Goal: Transaction & Acquisition: Obtain resource

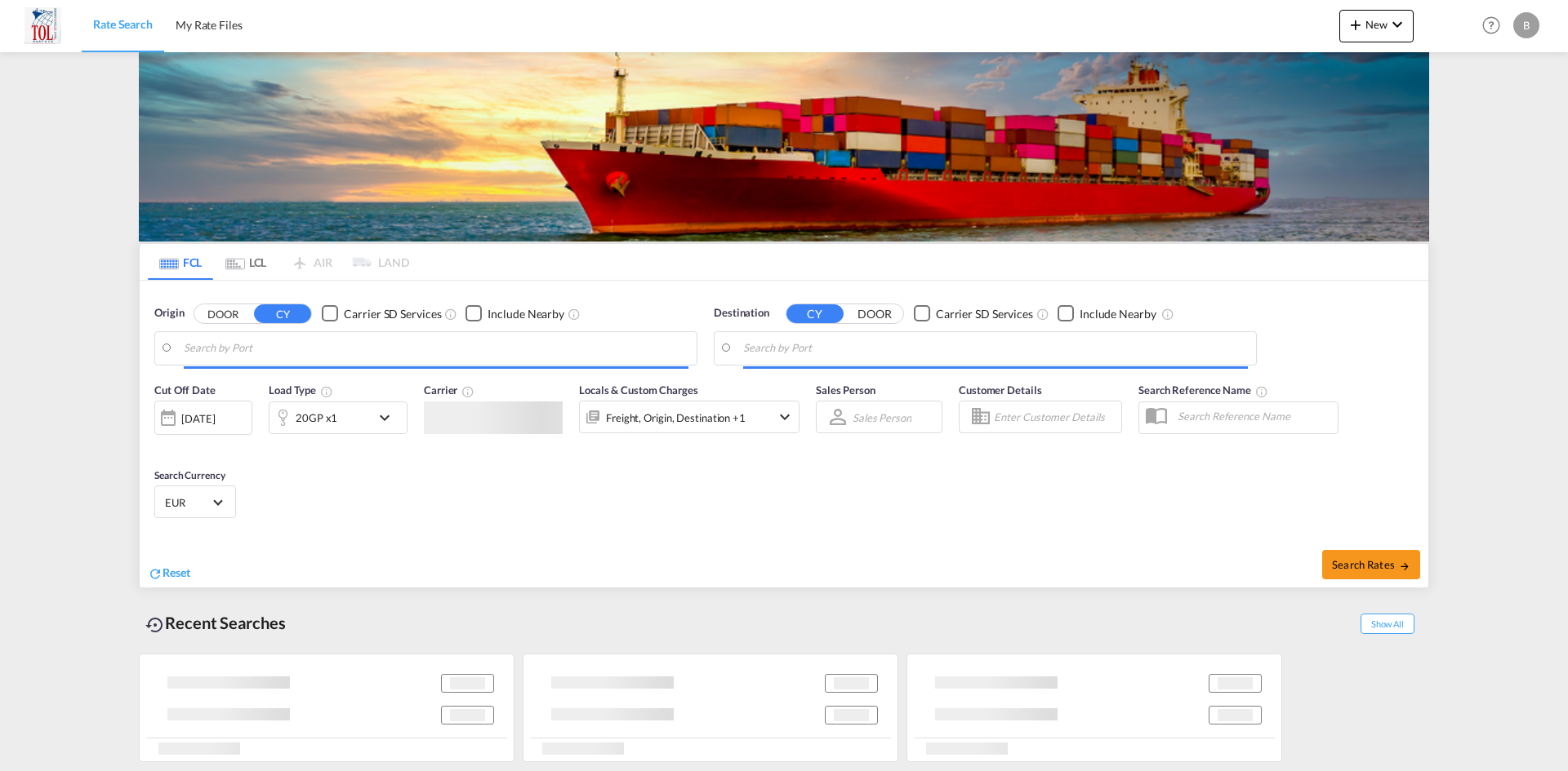
type input "[GEOGRAPHIC_DATA], [GEOGRAPHIC_DATA]"
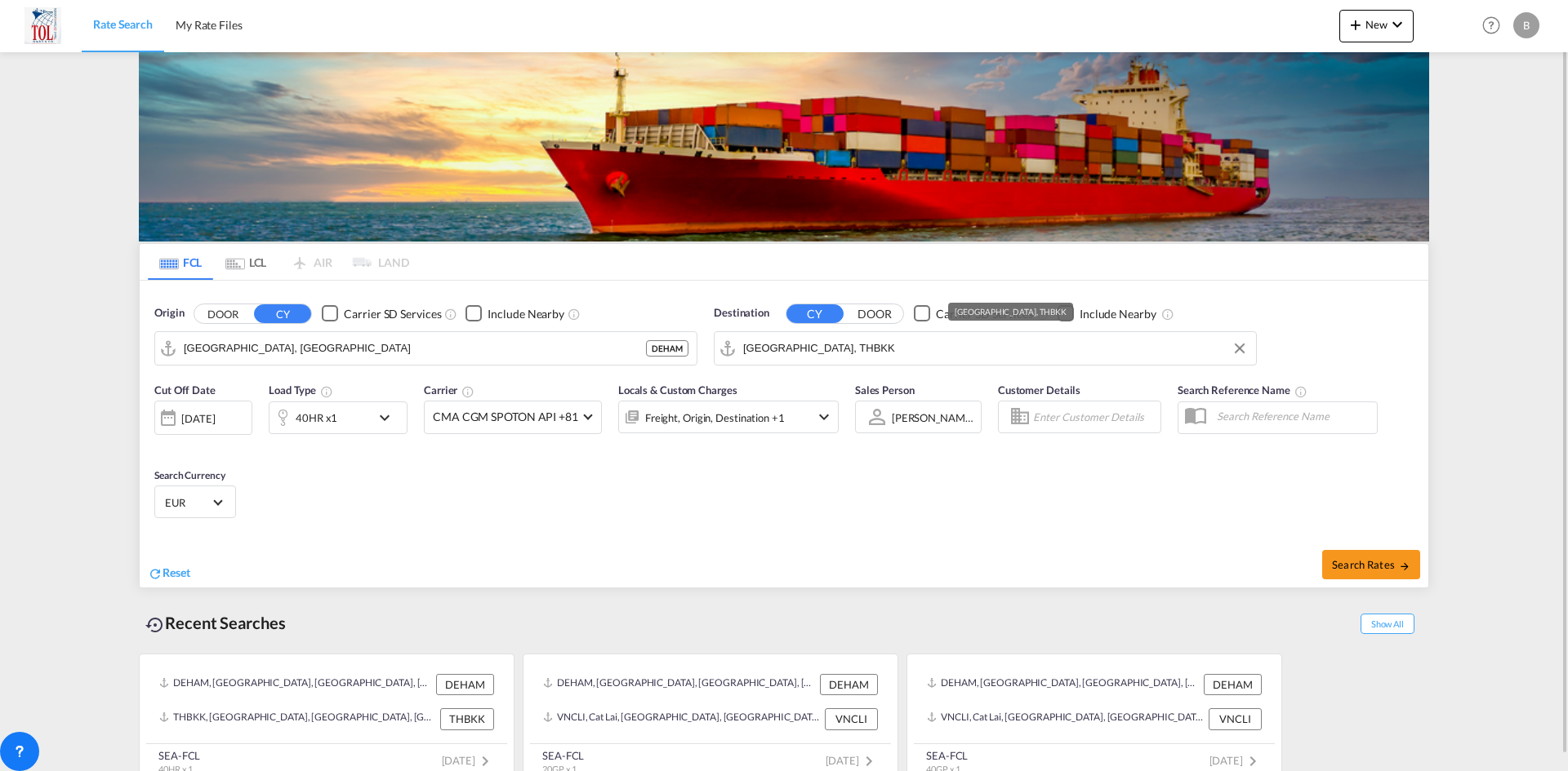
click at [836, 351] on input "[GEOGRAPHIC_DATA], THBKK" at bounding box center [995, 349] width 505 height 25
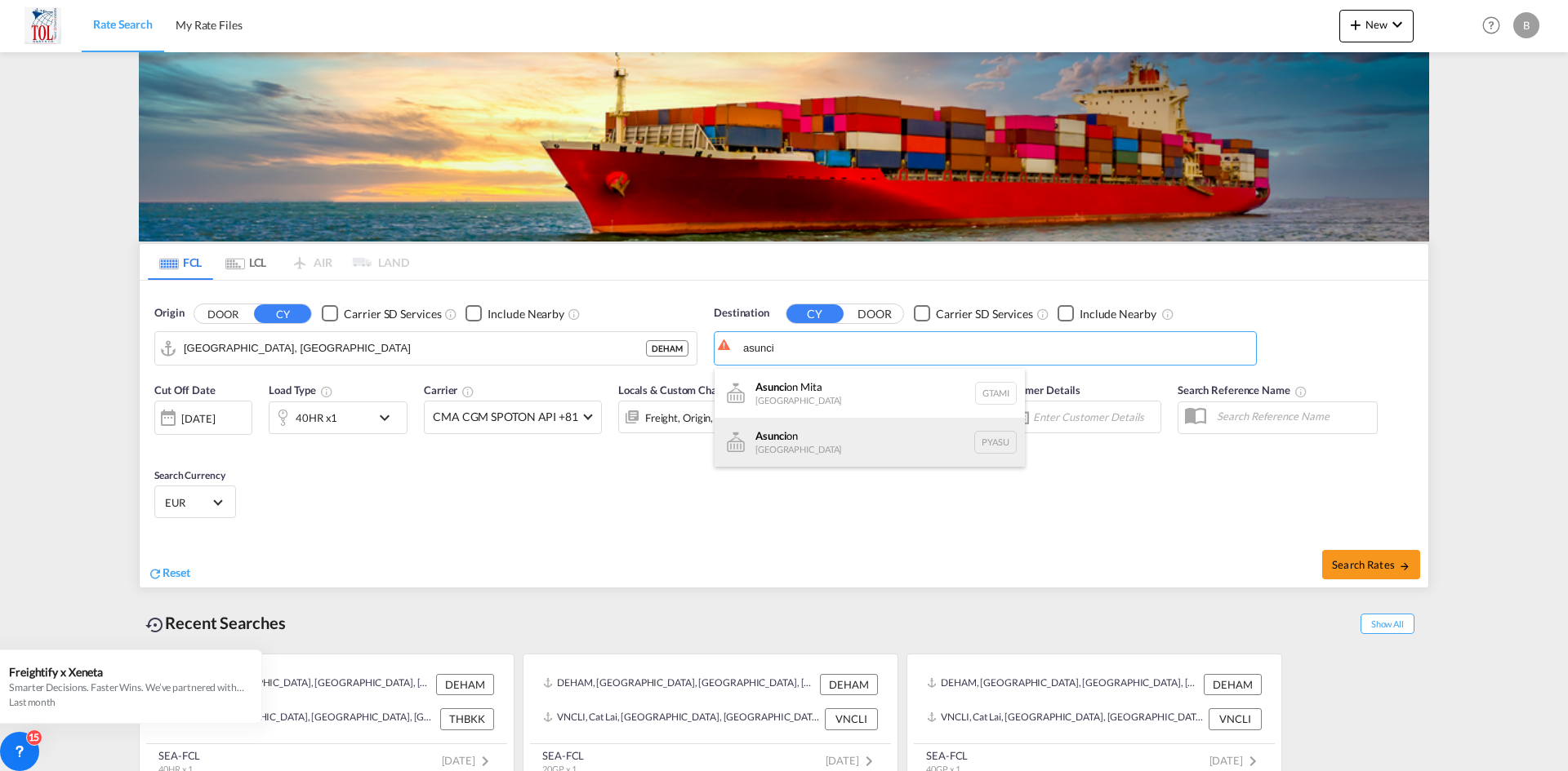
click at [771, 436] on div "Asunci on [GEOGRAPHIC_DATA] [GEOGRAPHIC_DATA]" at bounding box center [869, 443] width 310 height 49
type input "[PERSON_NAME], PYASU"
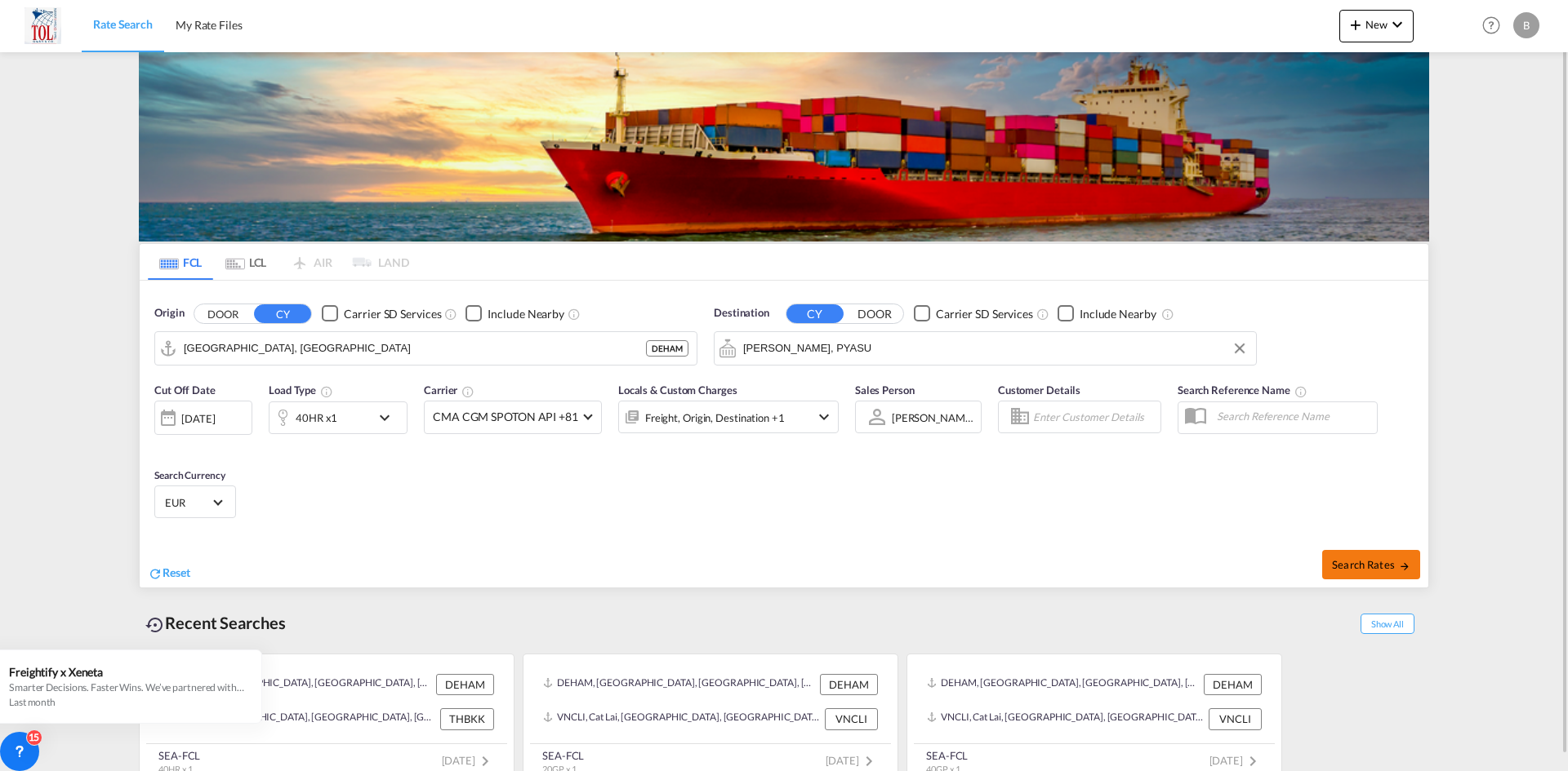
click at [1338, 565] on span "Search Rates" at bounding box center [1370, 565] width 78 height 13
type input "DEHAM to PYASU / [DATE]"
